Goal: Check status: Check status

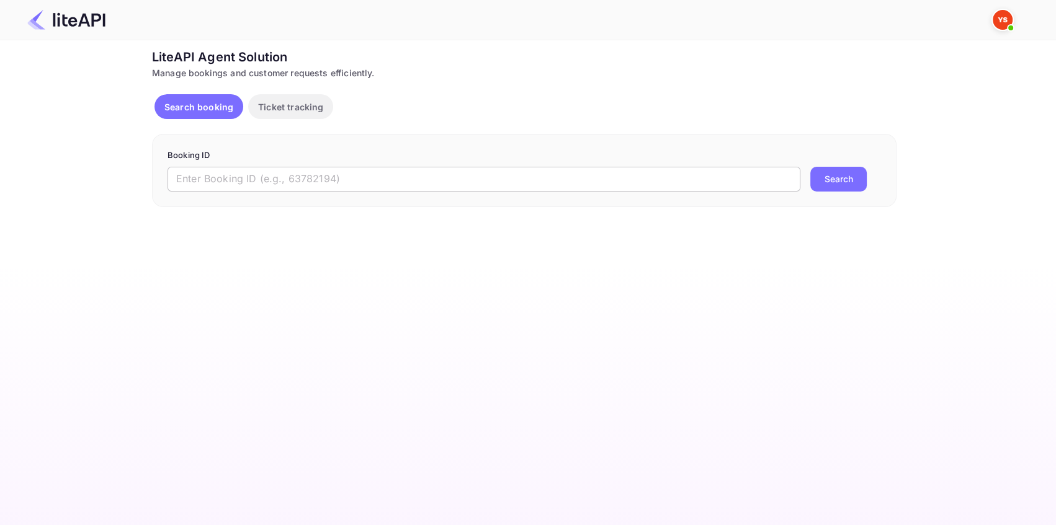
click at [205, 186] on input "text" at bounding box center [483, 179] width 633 height 25
paste input "7718315"
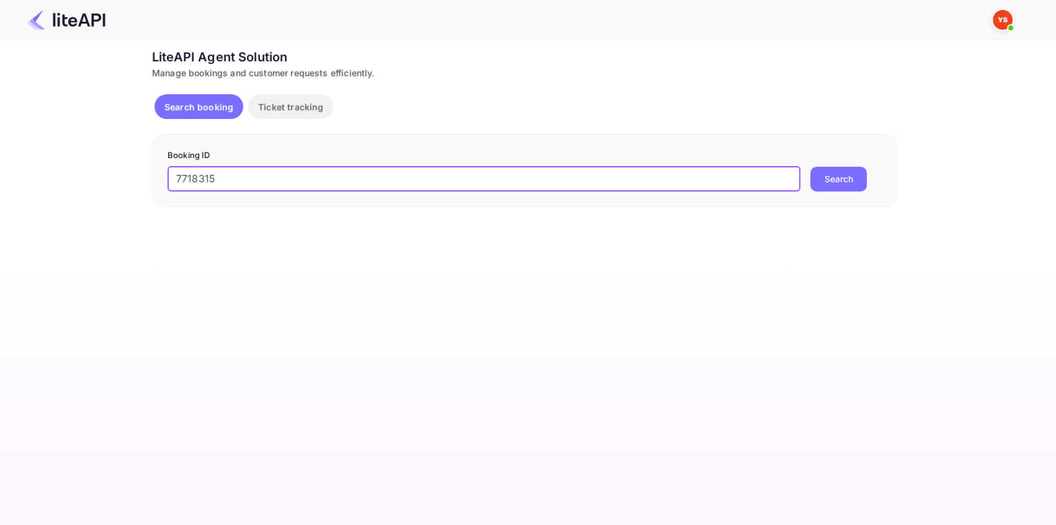
type input "7718315"
click at [845, 169] on button "Search" at bounding box center [838, 179] width 56 height 25
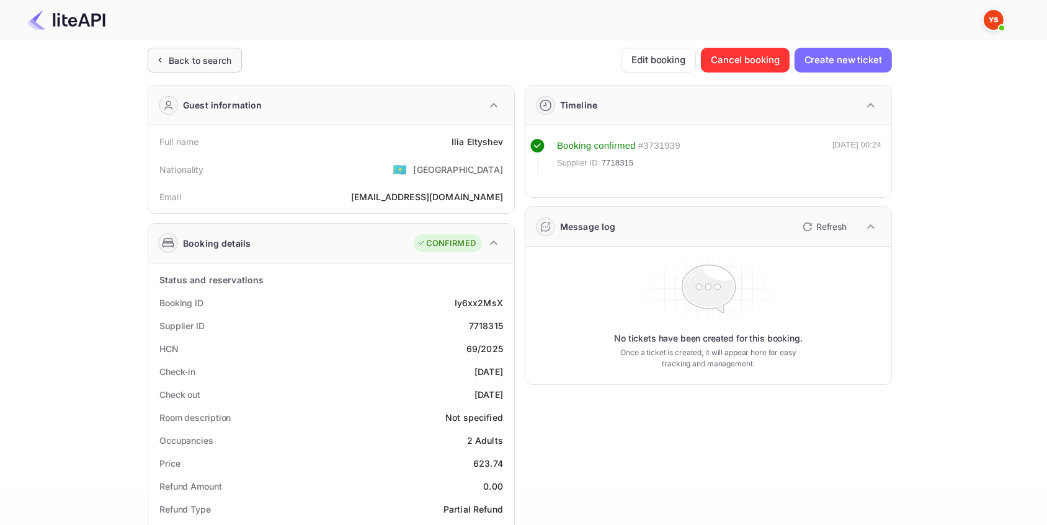
click at [206, 61] on div "Back to search" at bounding box center [200, 60] width 63 height 13
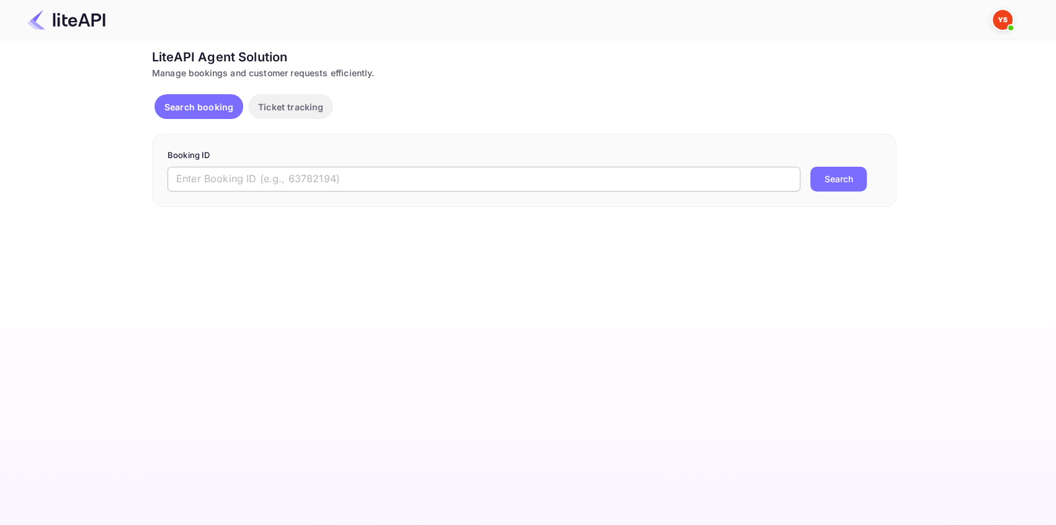
drag, startPoint x: 188, startPoint y: 178, endPoint x: 199, endPoint y: 173, distance: 11.7
click at [189, 176] on input "text" at bounding box center [483, 179] width 633 height 25
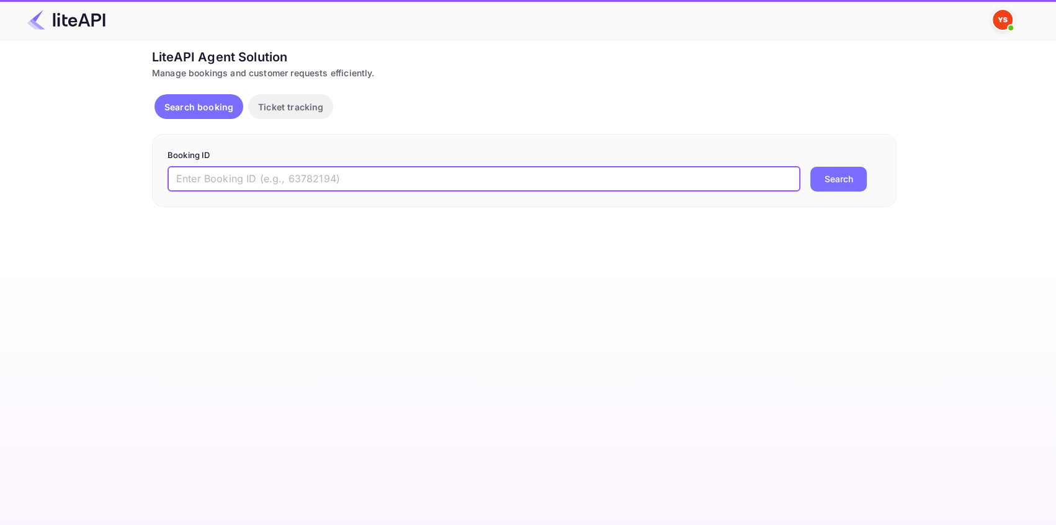
paste input "8914427"
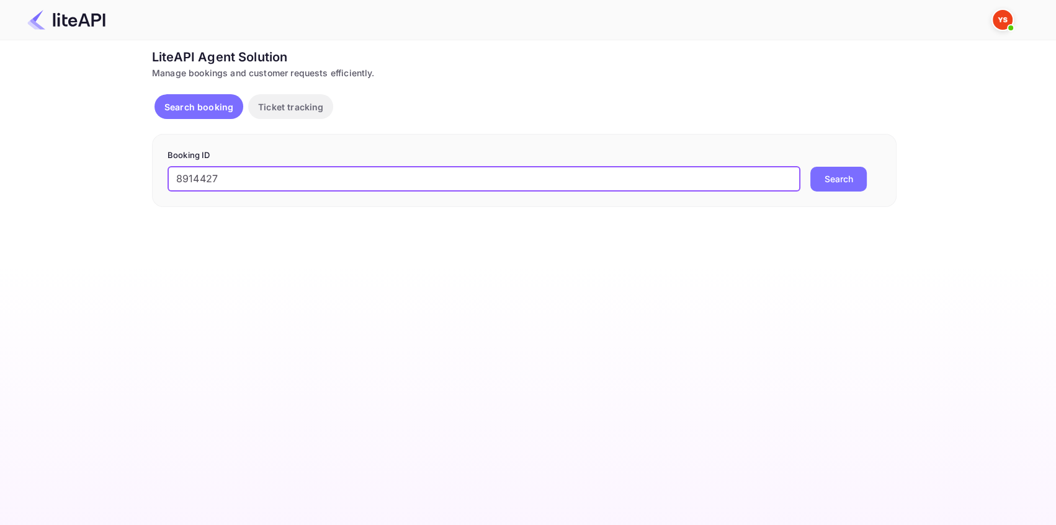
type input "8914427"
click at [814, 169] on button "Search" at bounding box center [838, 179] width 56 height 25
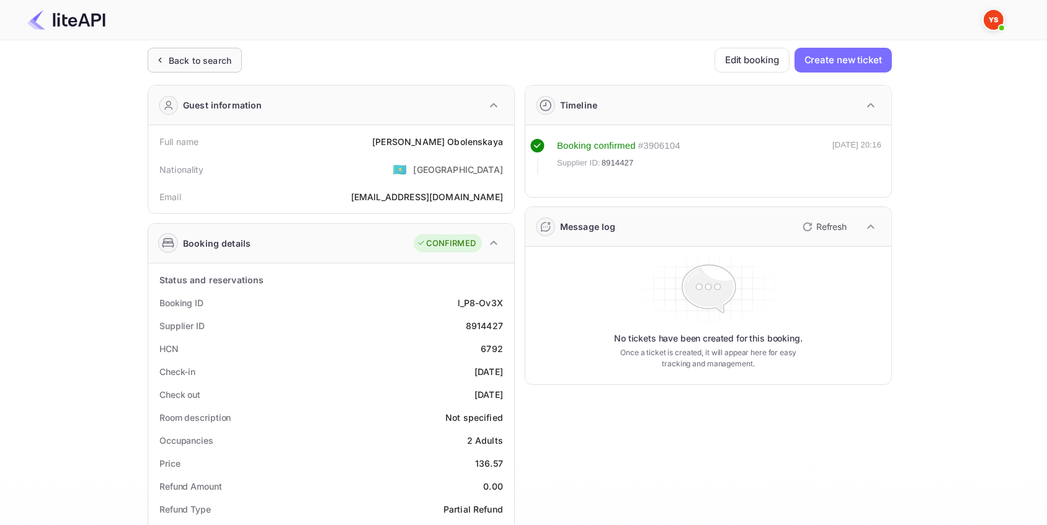
click at [194, 54] on div "Back to search" at bounding box center [200, 60] width 63 height 13
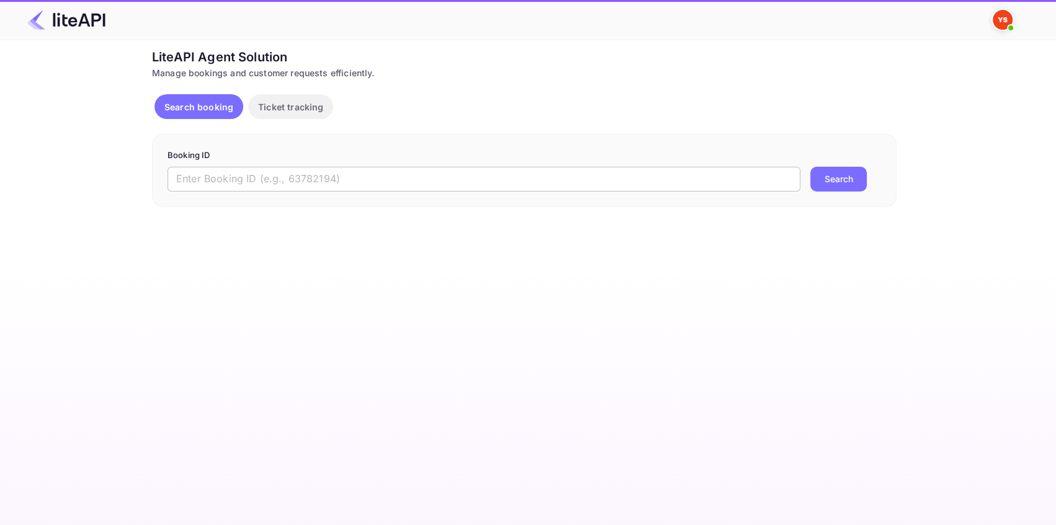
click at [213, 176] on input "text" at bounding box center [483, 179] width 633 height 25
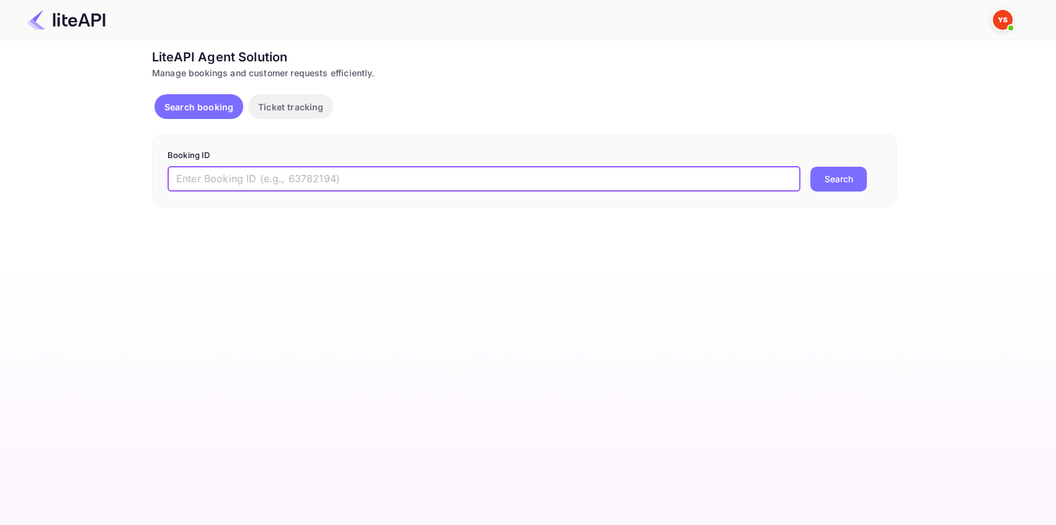
paste input "8735006"
type input "8735006"
click at [862, 177] on button "Search" at bounding box center [838, 179] width 56 height 25
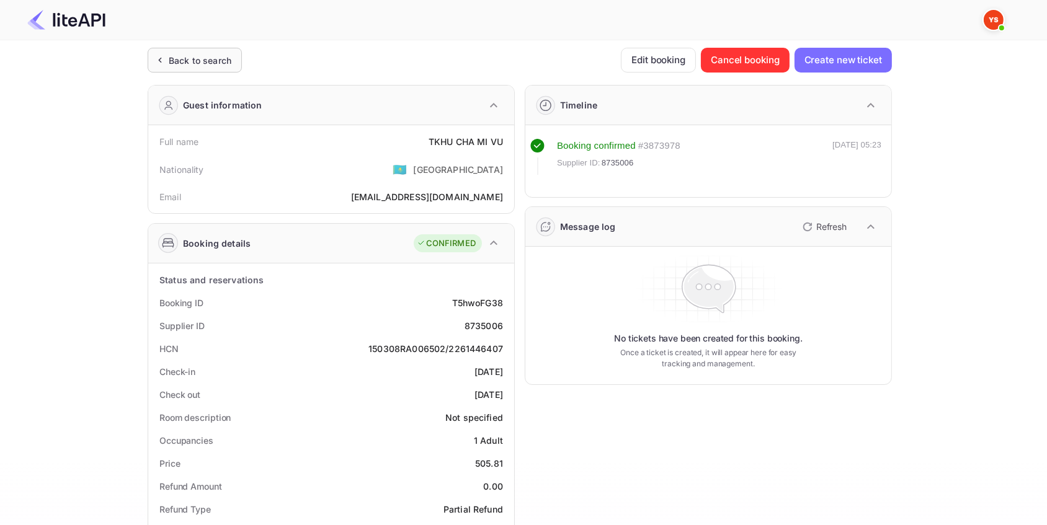
click at [202, 56] on div "Back to search" at bounding box center [200, 60] width 63 height 13
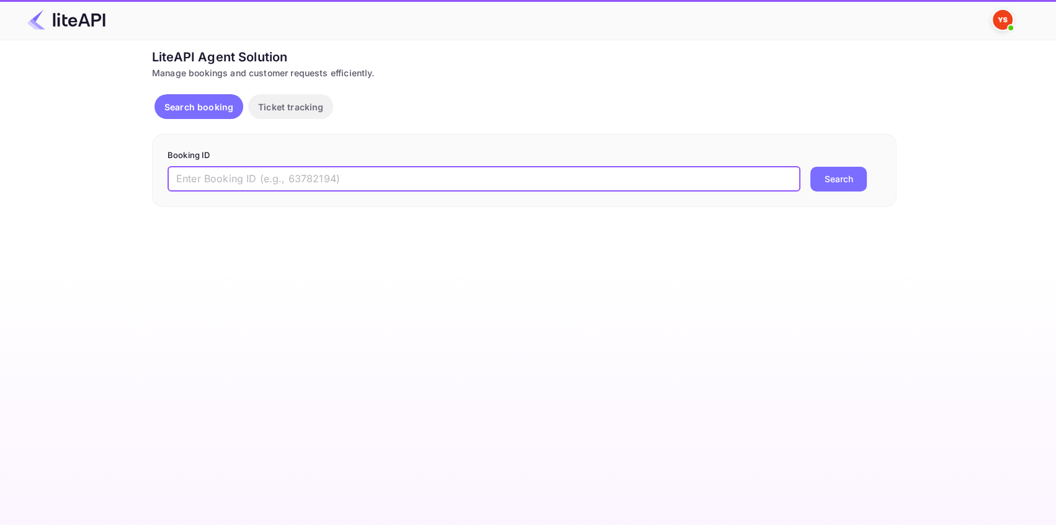
click at [292, 184] on input "text" at bounding box center [483, 179] width 633 height 25
paste input "7712898"
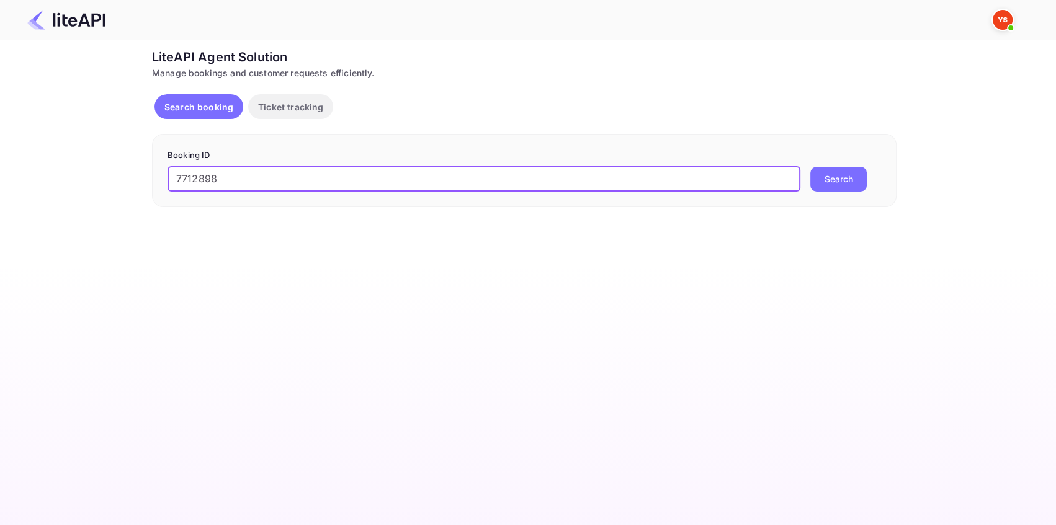
type input "7712898"
click at [844, 180] on button "Search" at bounding box center [838, 179] width 56 height 25
